Goal: Task Accomplishment & Management: Use online tool/utility

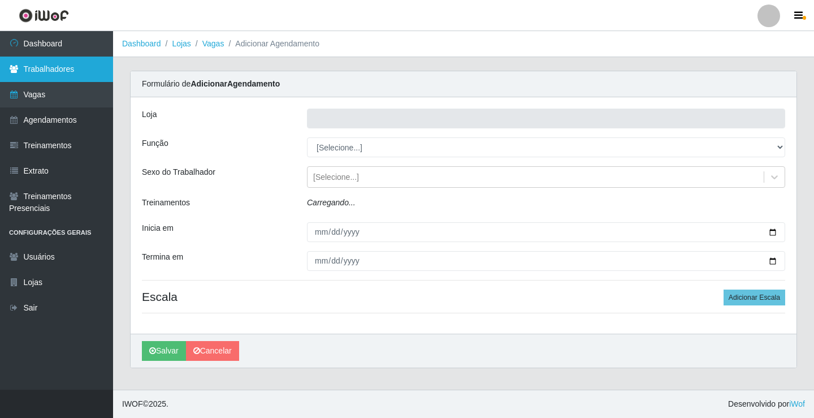
type input "Rede Econômico - Prata"
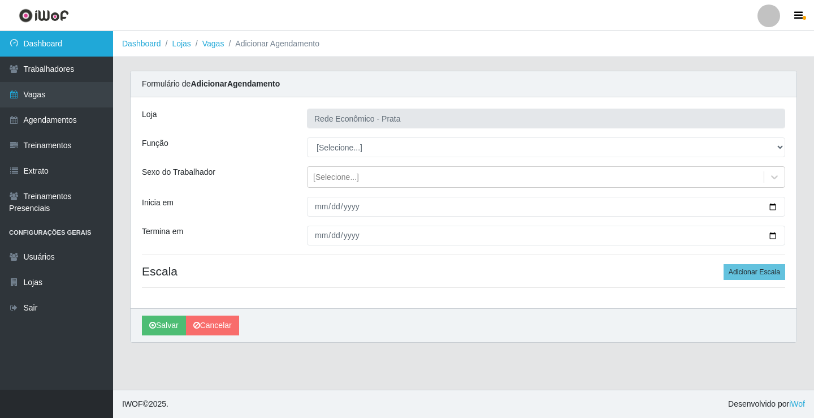
click at [72, 38] on link "Dashboard" at bounding box center [56, 43] width 113 height 25
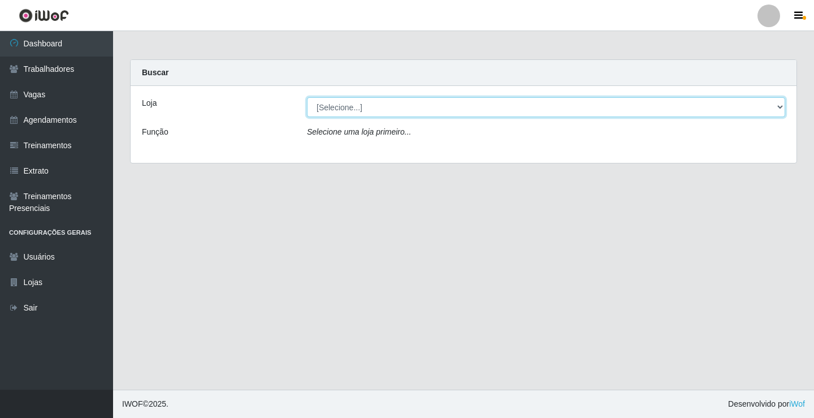
drag, startPoint x: 785, startPoint y: 106, endPoint x: 748, endPoint y: 111, distance: 37.0
click at [784, 106] on select "[Selecione...] Rede Econômico - Prata" at bounding box center [546, 107] width 478 height 20
select select "192"
click at [307, 97] on select "[Selecione...] Rede Econômico - Prata" at bounding box center [546, 107] width 478 height 20
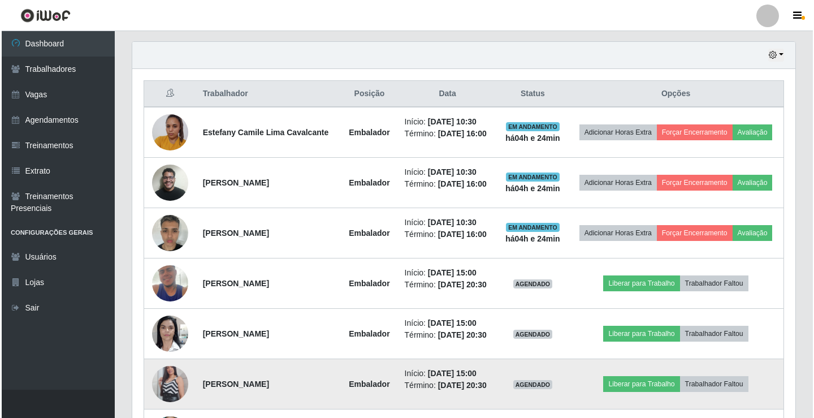
scroll to position [452, 0]
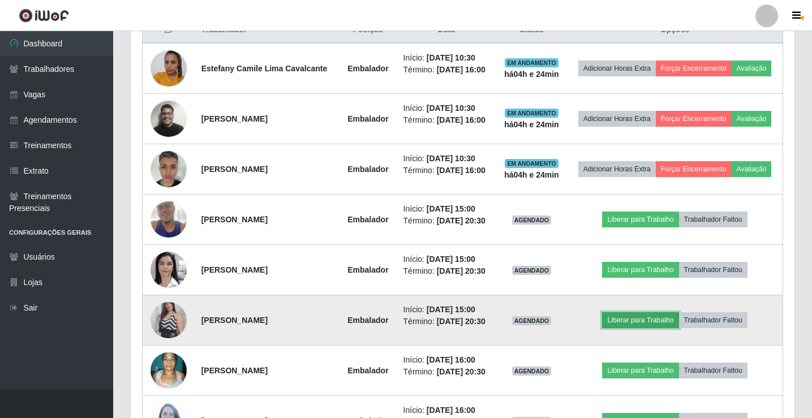
click at [629, 322] on button "Liberar para Trabalho" at bounding box center [640, 320] width 76 height 16
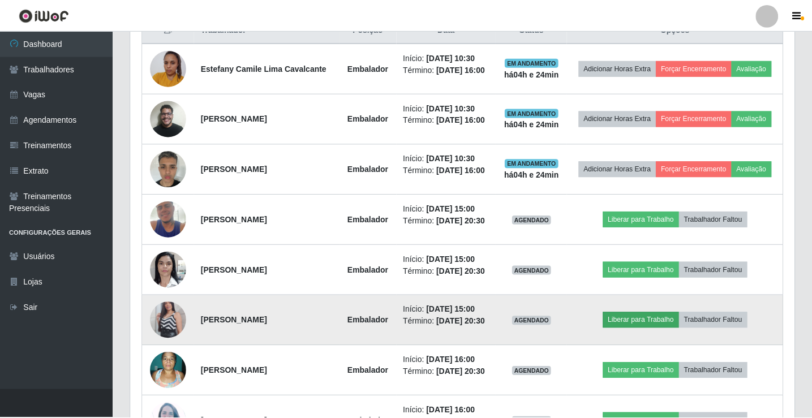
scroll to position [235, 658]
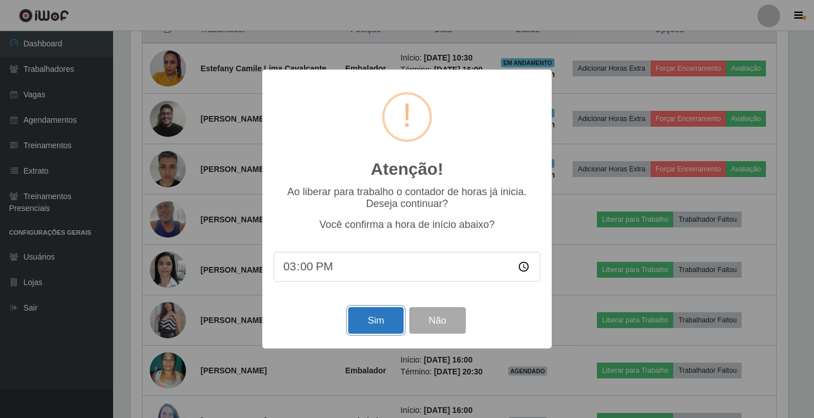
click at [373, 319] on button "Sim" at bounding box center [375, 320] width 55 height 27
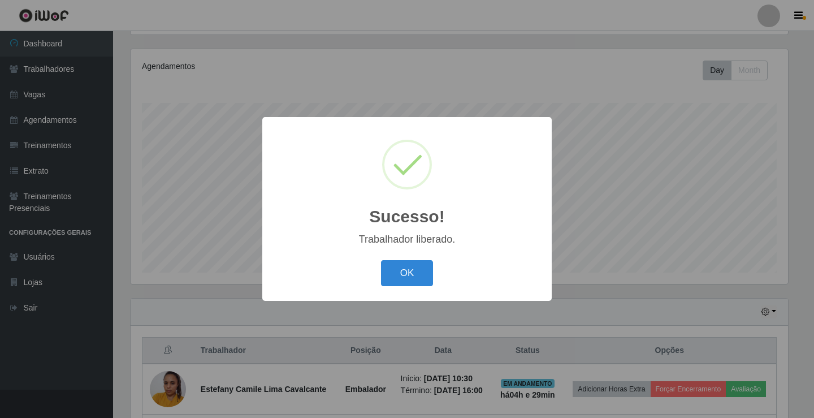
click at [416, 287] on div "OK Cancel" at bounding box center [407, 273] width 267 height 32
click at [416, 282] on button "OK" at bounding box center [407, 273] width 53 height 27
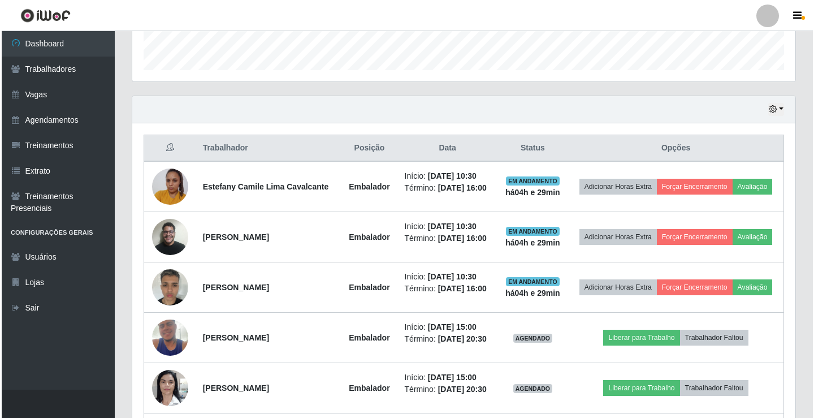
scroll to position [415, 0]
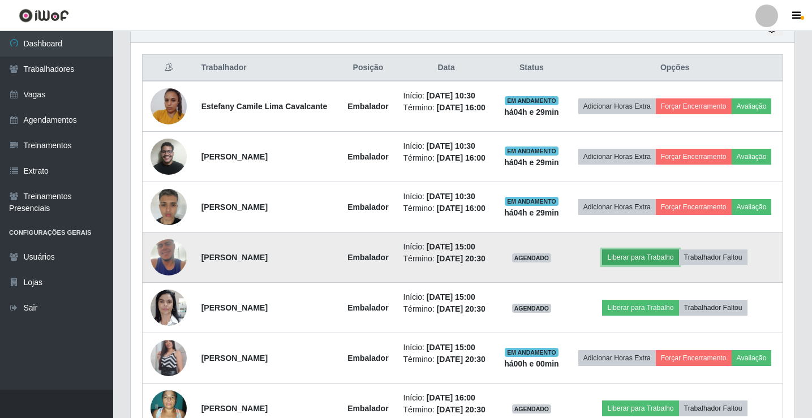
click at [627, 256] on button "Liberar para Trabalho" at bounding box center [640, 257] width 76 height 16
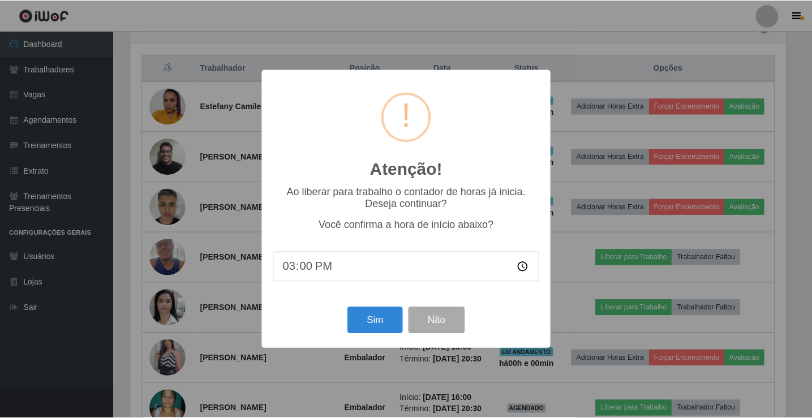
scroll to position [235, 658]
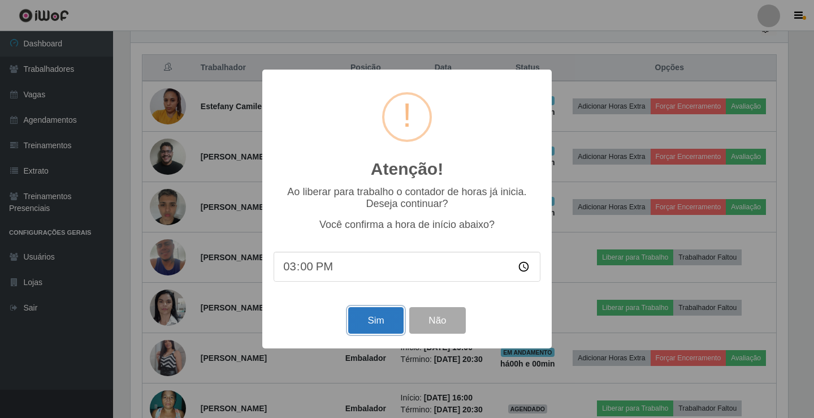
click at [381, 323] on button "Sim" at bounding box center [375, 320] width 55 height 27
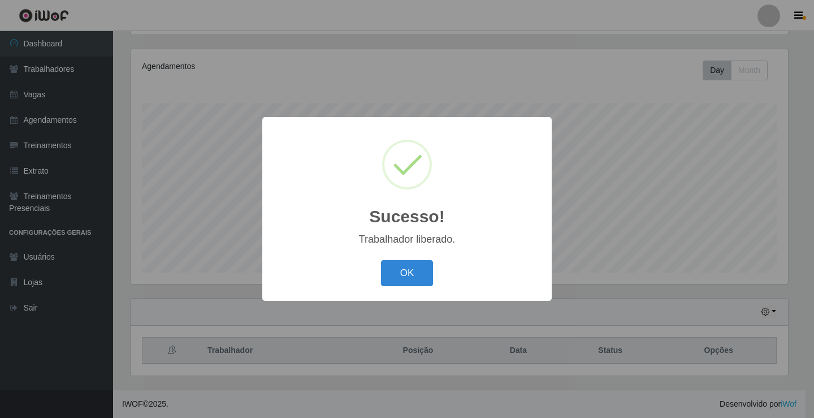
click at [381, 260] on button "OK" at bounding box center [407, 273] width 53 height 27
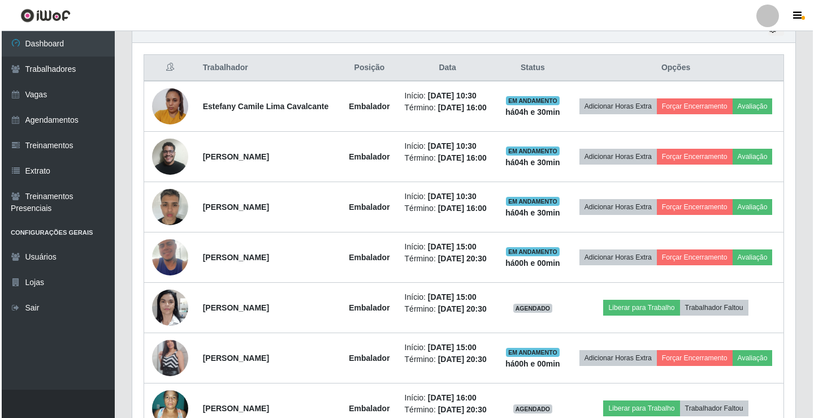
scroll to position [528, 0]
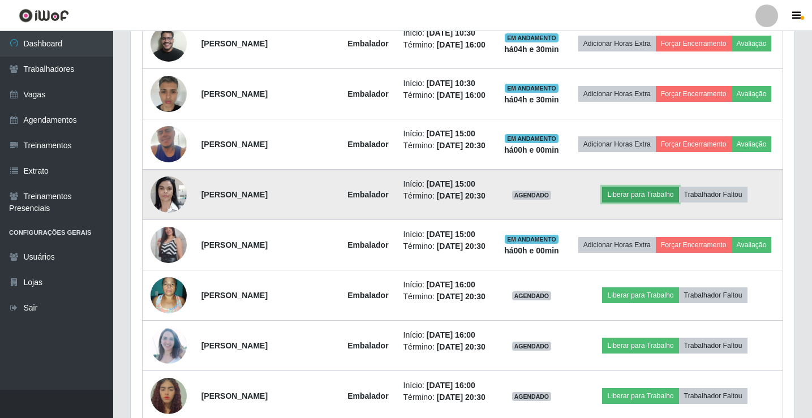
click at [635, 200] on button "Liberar para Trabalho" at bounding box center [640, 195] width 76 height 16
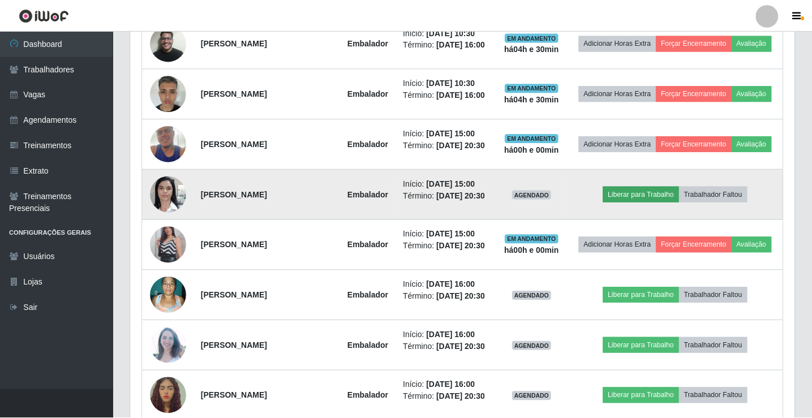
scroll to position [235, 658]
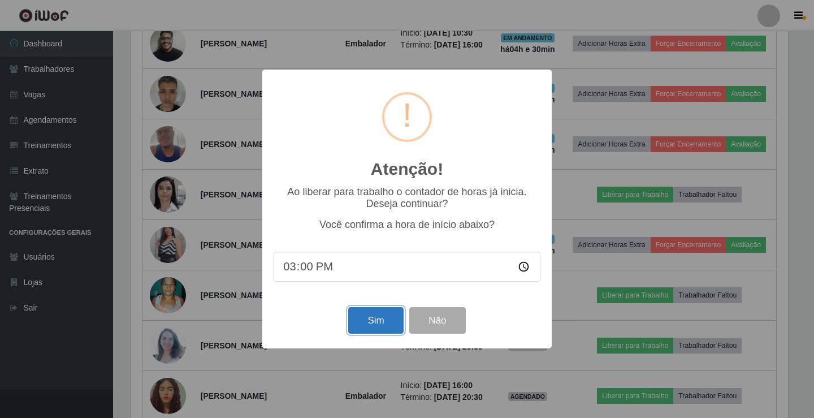
click at [383, 325] on button "Sim" at bounding box center [375, 320] width 55 height 27
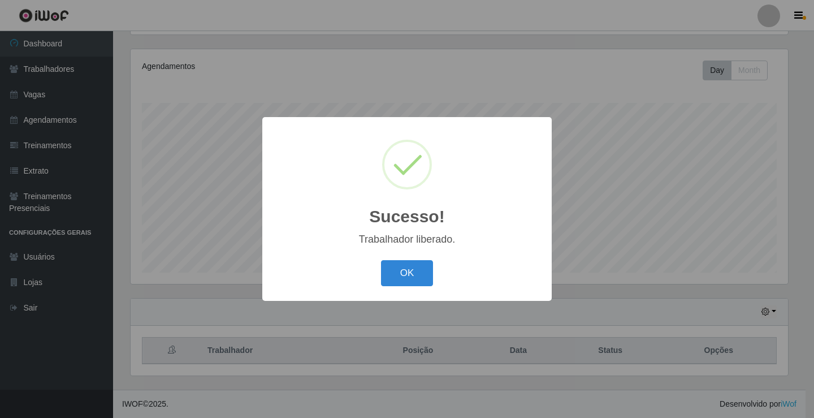
click at [381, 260] on button "OK" at bounding box center [407, 273] width 53 height 27
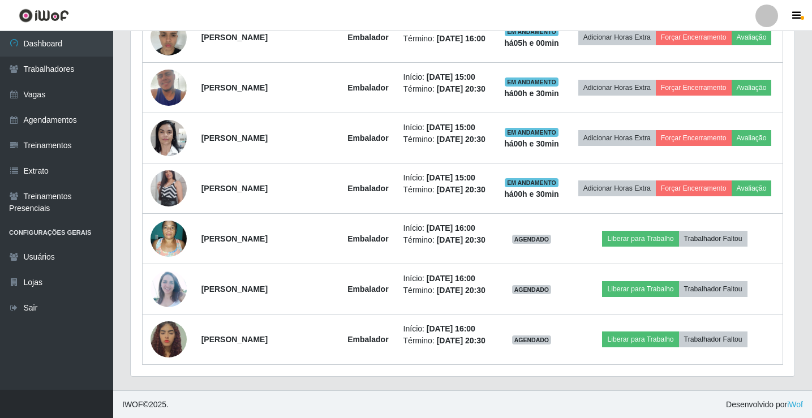
scroll to position [585, 0]
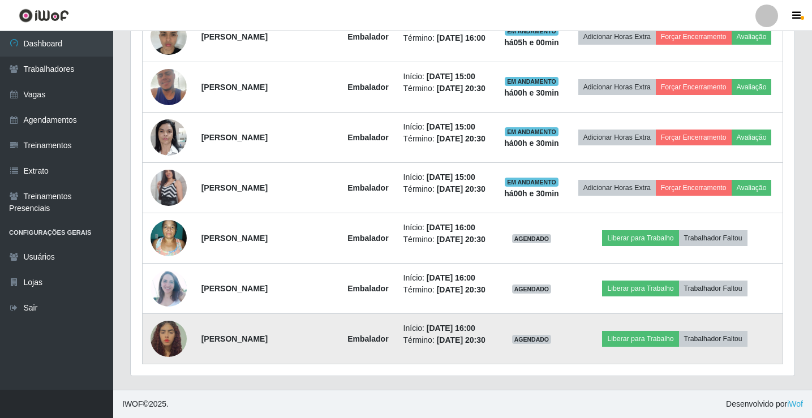
click at [161, 343] on img at bounding box center [168, 339] width 36 height 80
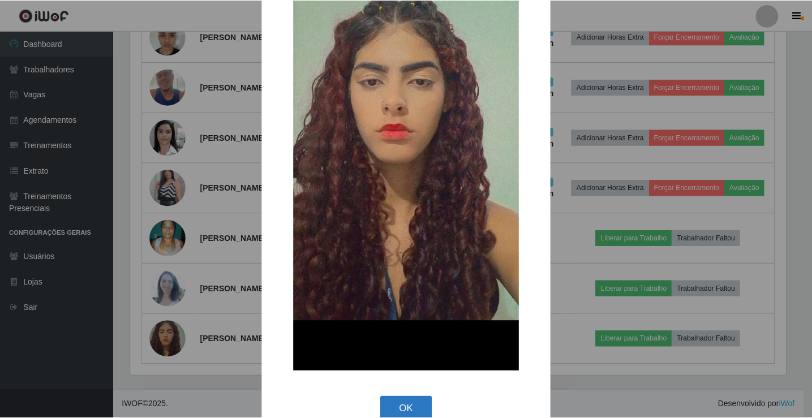
scroll to position [184, 0]
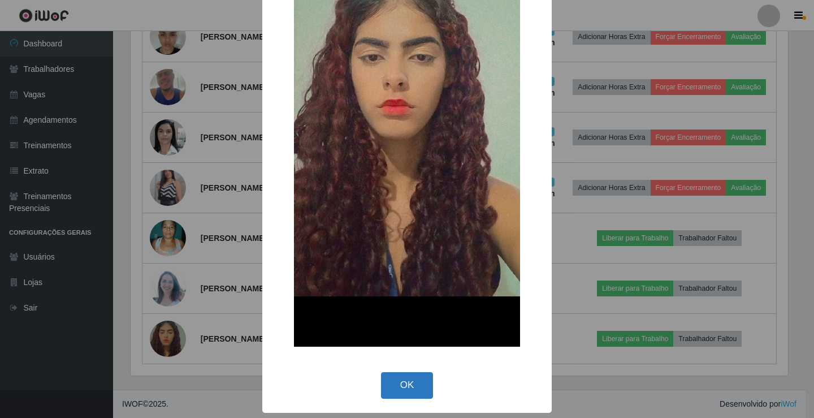
click at [397, 385] on button "OK" at bounding box center [407, 385] width 53 height 27
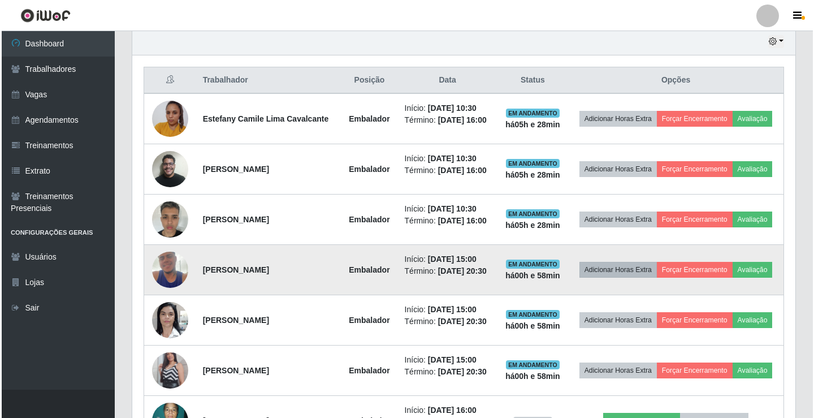
scroll to position [585, 0]
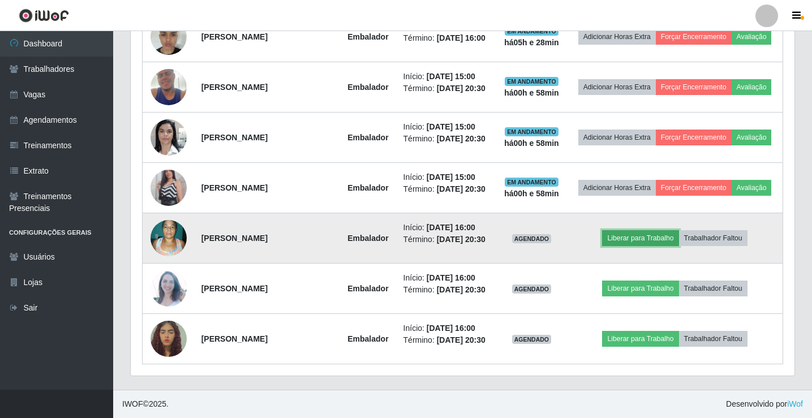
click at [631, 235] on button "Liberar para Trabalho" at bounding box center [640, 238] width 76 height 16
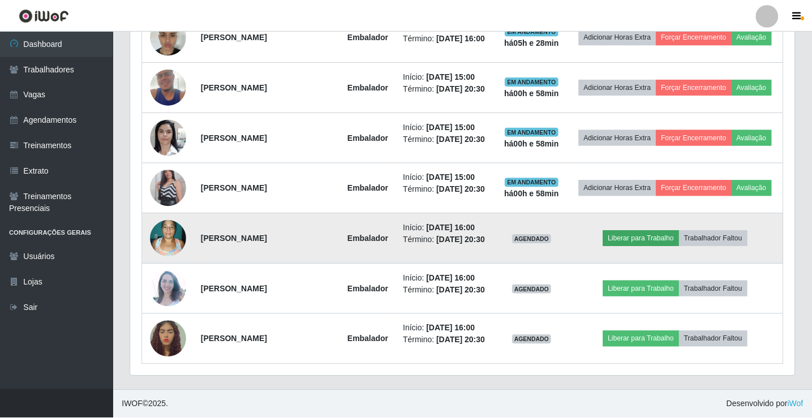
scroll to position [235, 658]
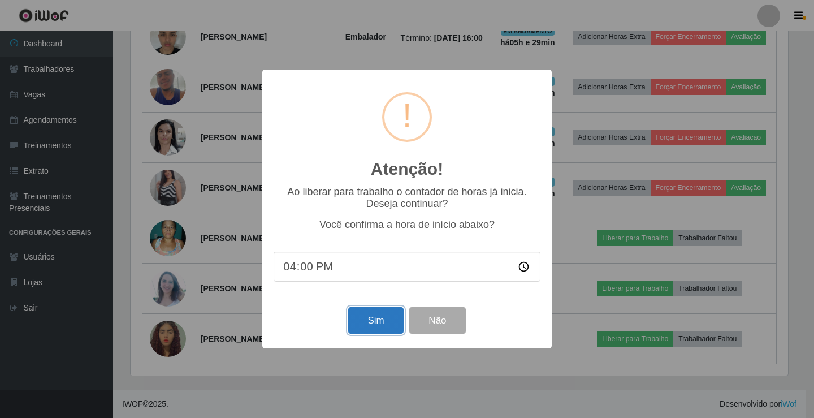
click at [372, 325] on button "Sim" at bounding box center [375, 320] width 55 height 27
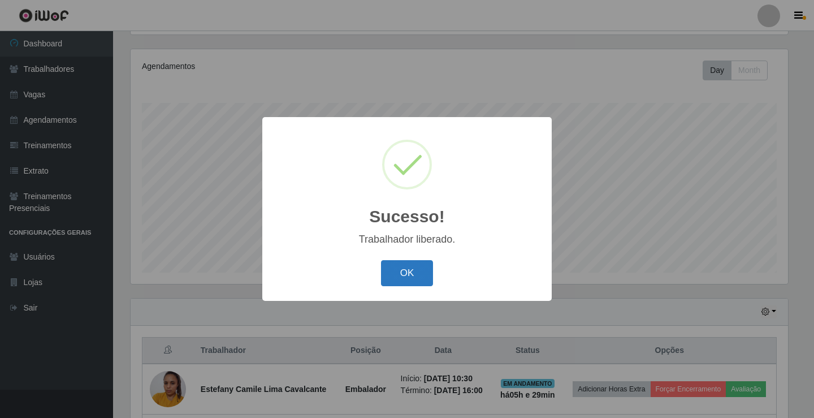
click at [409, 277] on button "OK" at bounding box center [407, 273] width 53 height 27
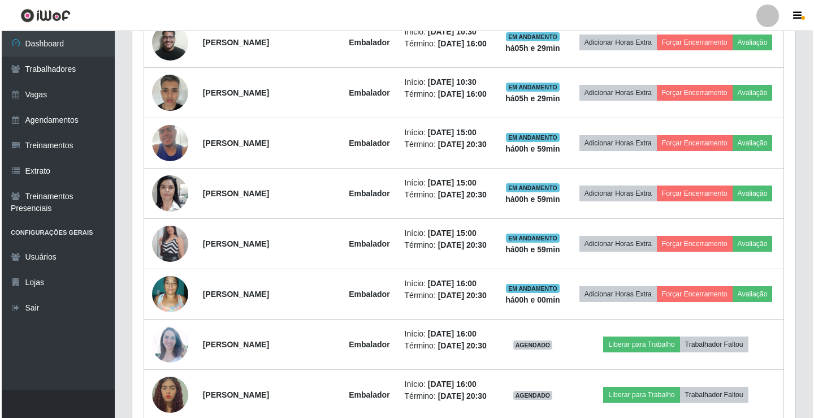
scroll to position [585, 0]
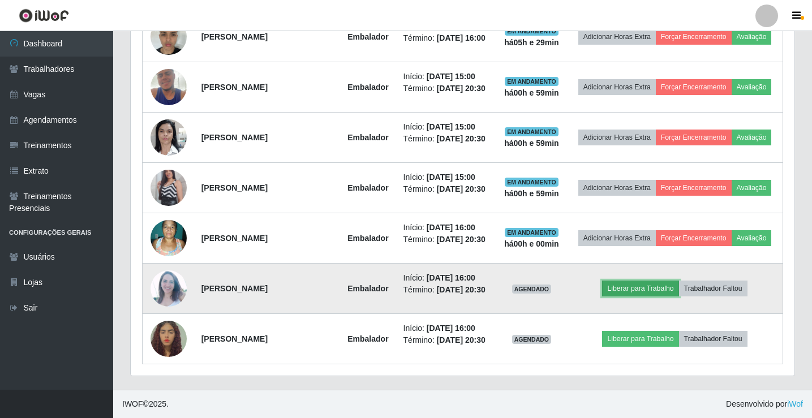
click at [633, 283] on button "Liberar para Trabalho" at bounding box center [640, 289] width 76 height 16
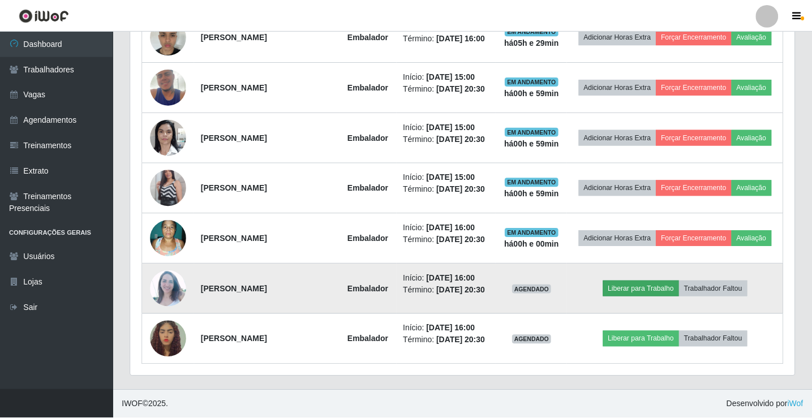
scroll to position [235, 658]
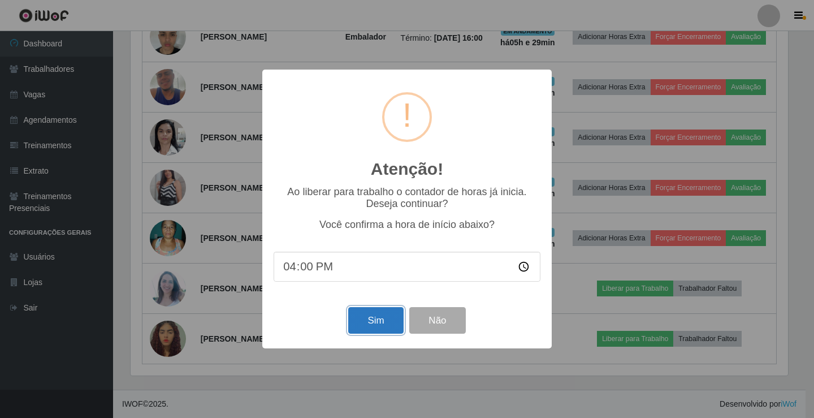
click at [373, 320] on button "Sim" at bounding box center [375, 320] width 55 height 27
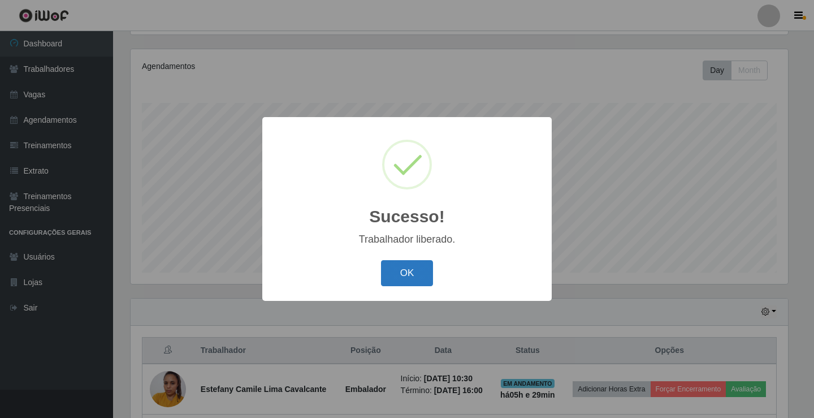
click at [410, 275] on button "OK" at bounding box center [407, 273] width 53 height 27
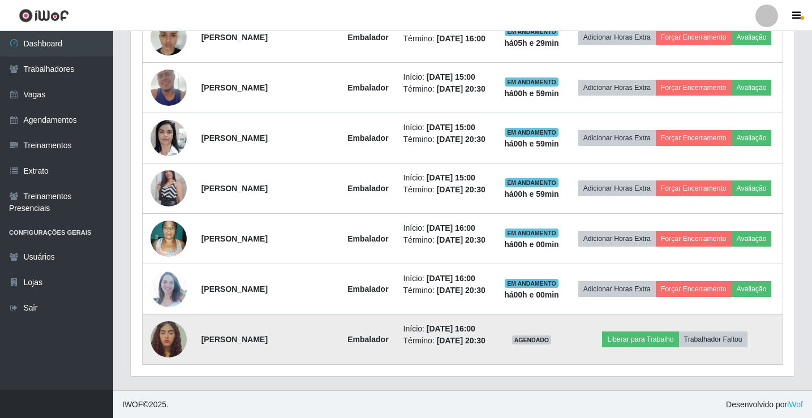
scroll to position [585, 0]
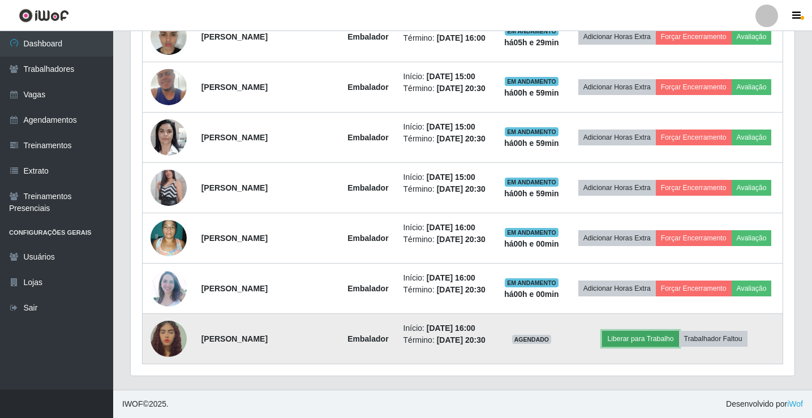
click at [652, 334] on button "Liberar para Trabalho" at bounding box center [640, 339] width 76 height 16
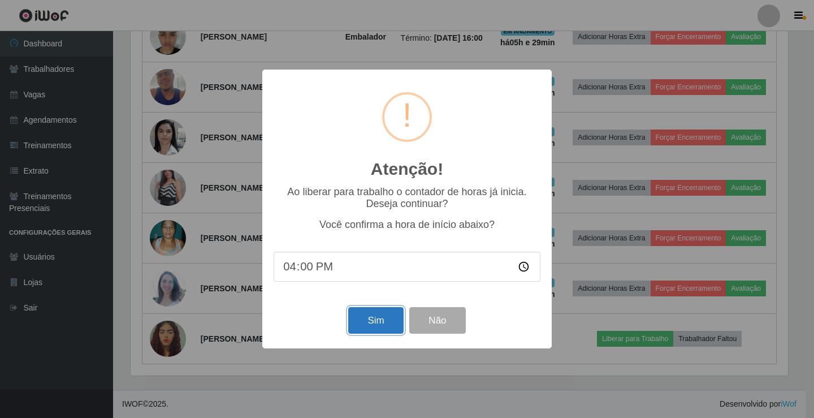
click at [369, 326] on button "Sim" at bounding box center [375, 320] width 55 height 27
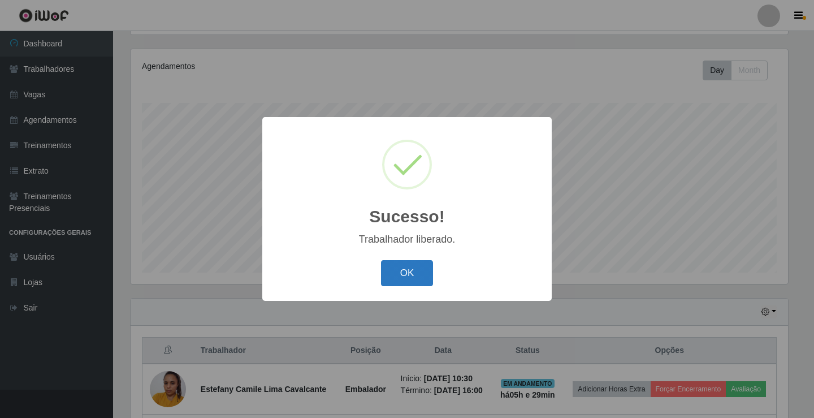
click at [403, 265] on button "OK" at bounding box center [407, 273] width 53 height 27
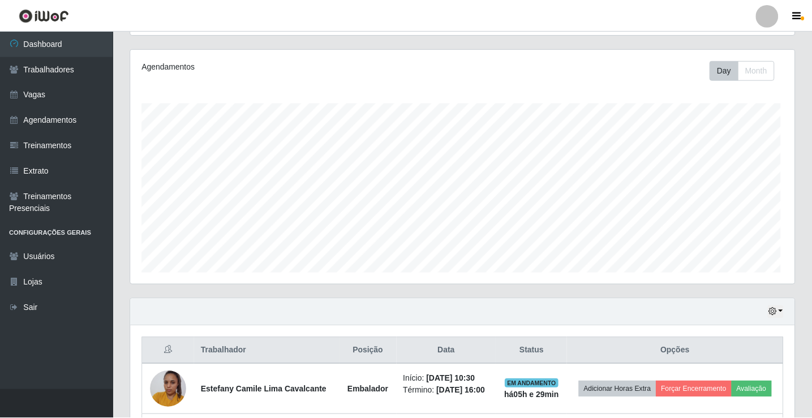
scroll to position [0, 0]
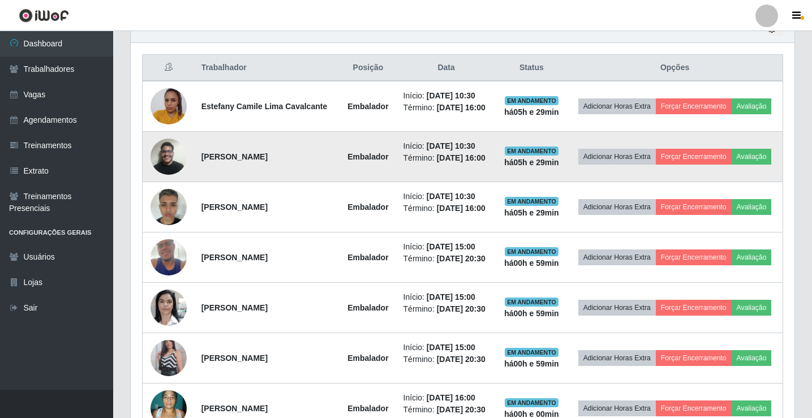
click at [169, 169] on img at bounding box center [168, 156] width 36 height 49
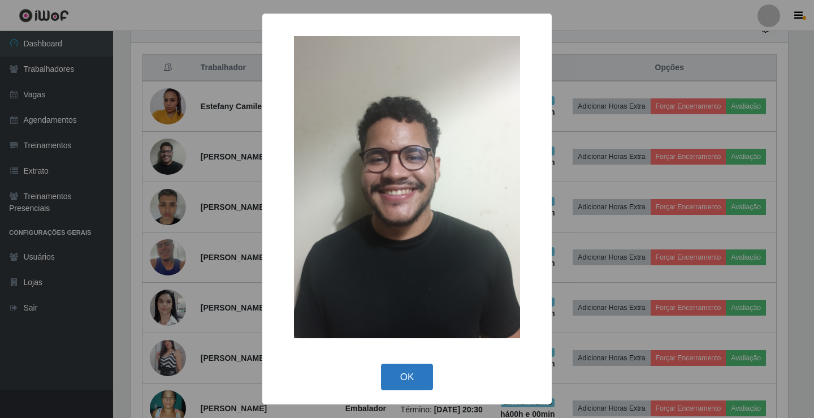
click at [404, 380] on button "OK" at bounding box center [407, 377] width 53 height 27
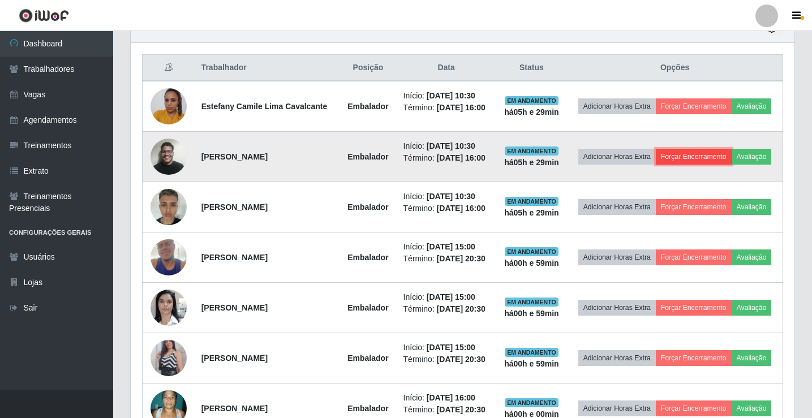
click at [693, 156] on button "Forçar Encerramento" at bounding box center [693, 157] width 76 height 16
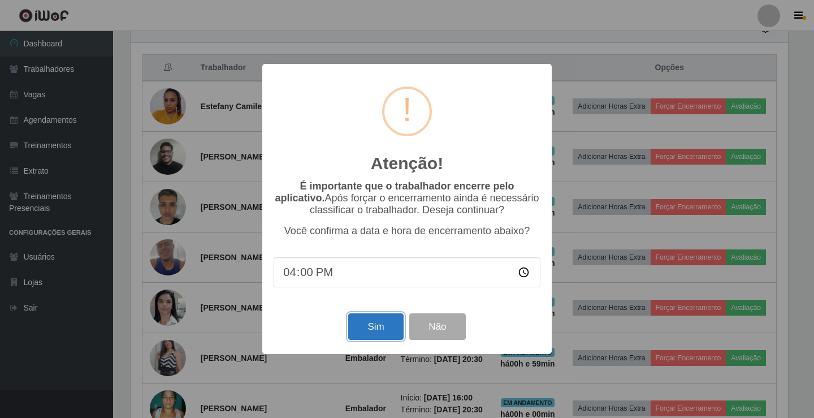
click at [376, 336] on button "Sim" at bounding box center [375, 326] width 55 height 27
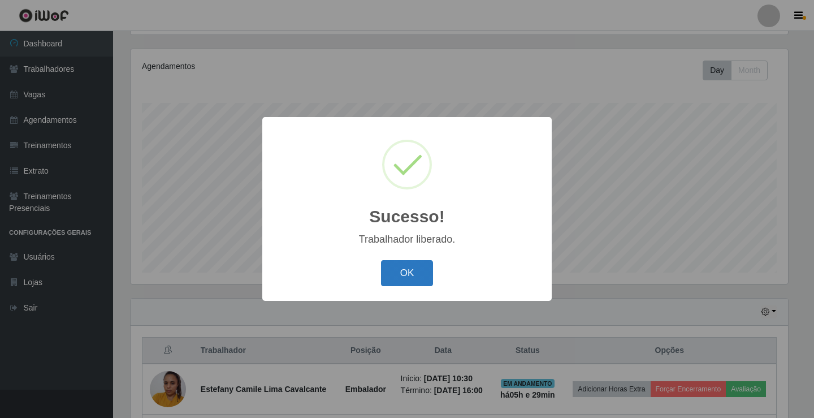
click at [412, 279] on button "OK" at bounding box center [407, 273] width 53 height 27
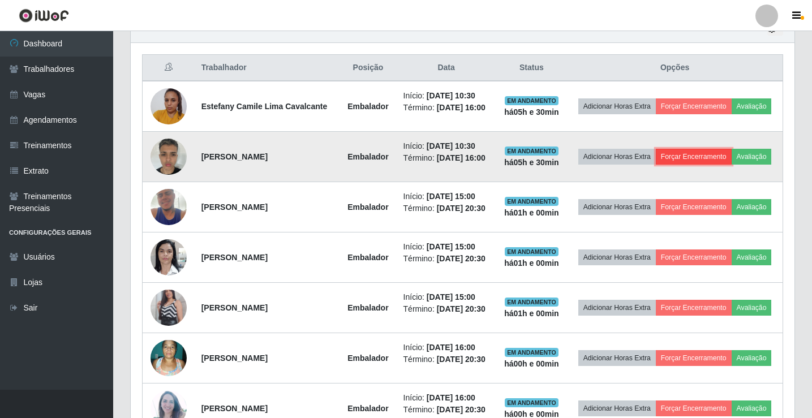
click at [698, 154] on button "Forçar Encerramento" at bounding box center [693, 157] width 76 height 16
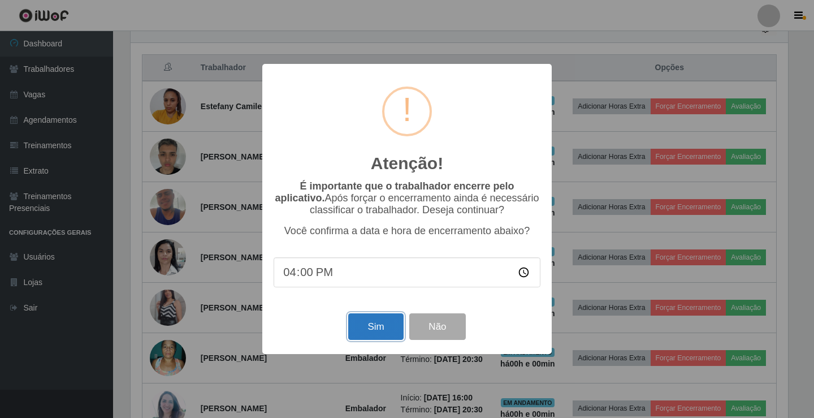
click at [389, 335] on button "Sim" at bounding box center [375, 326] width 55 height 27
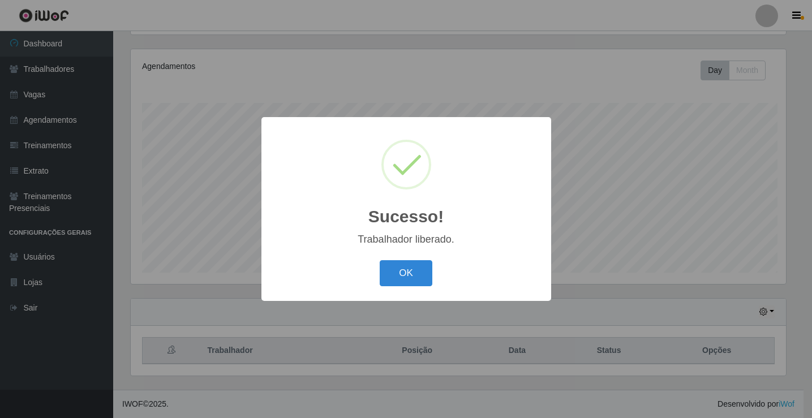
scroll to position [235, 658]
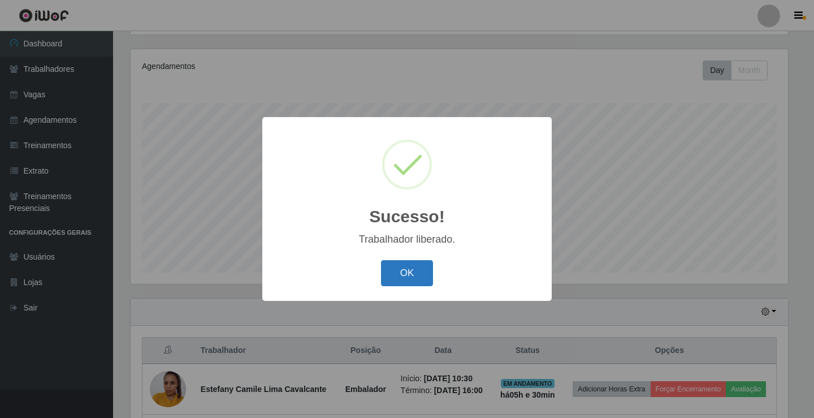
click at [417, 270] on button "OK" at bounding box center [407, 273] width 53 height 27
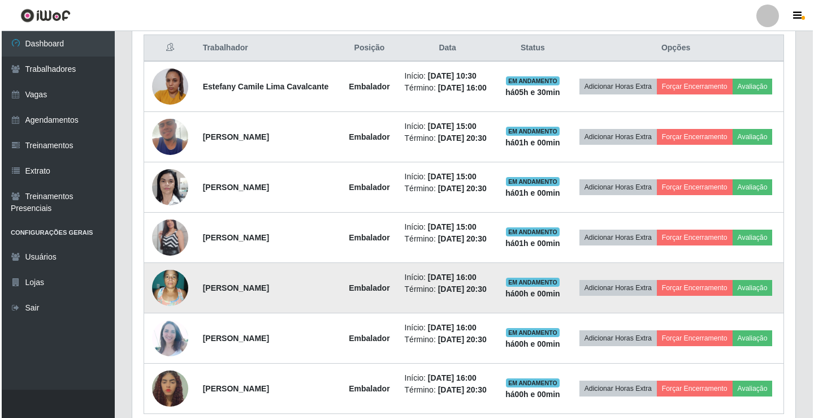
scroll to position [415, 0]
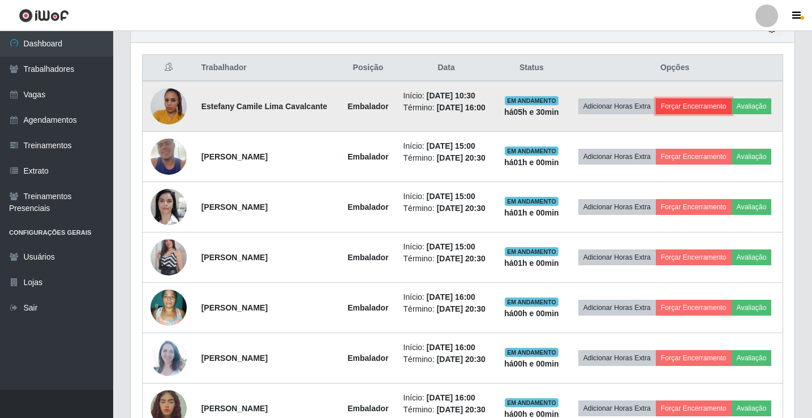
click at [693, 104] on button "Forçar Encerramento" at bounding box center [693, 106] width 76 height 16
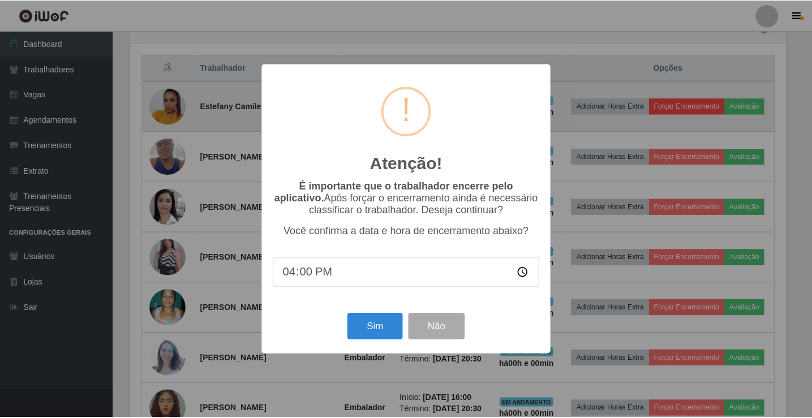
scroll to position [235, 658]
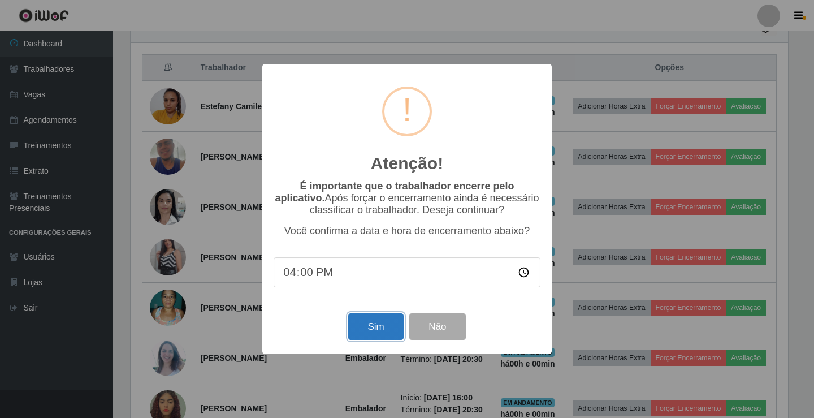
click at [369, 334] on button "Sim" at bounding box center [375, 326] width 55 height 27
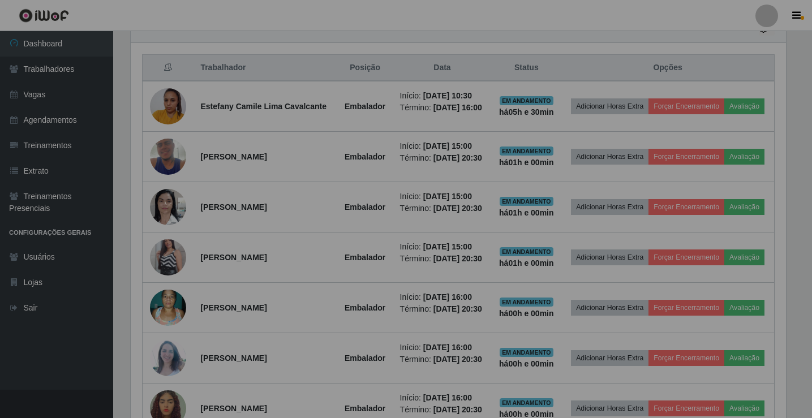
scroll to position [235, 663]
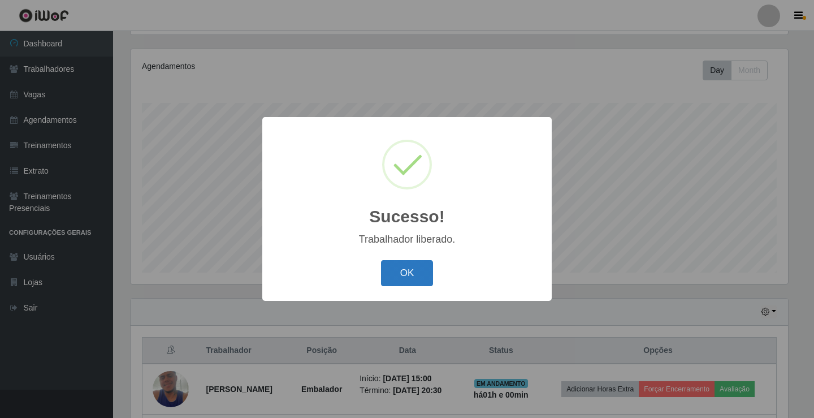
click at [415, 278] on button "OK" at bounding box center [407, 273] width 53 height 27
